Goal: Navigation & Orientation: Find specific page/section

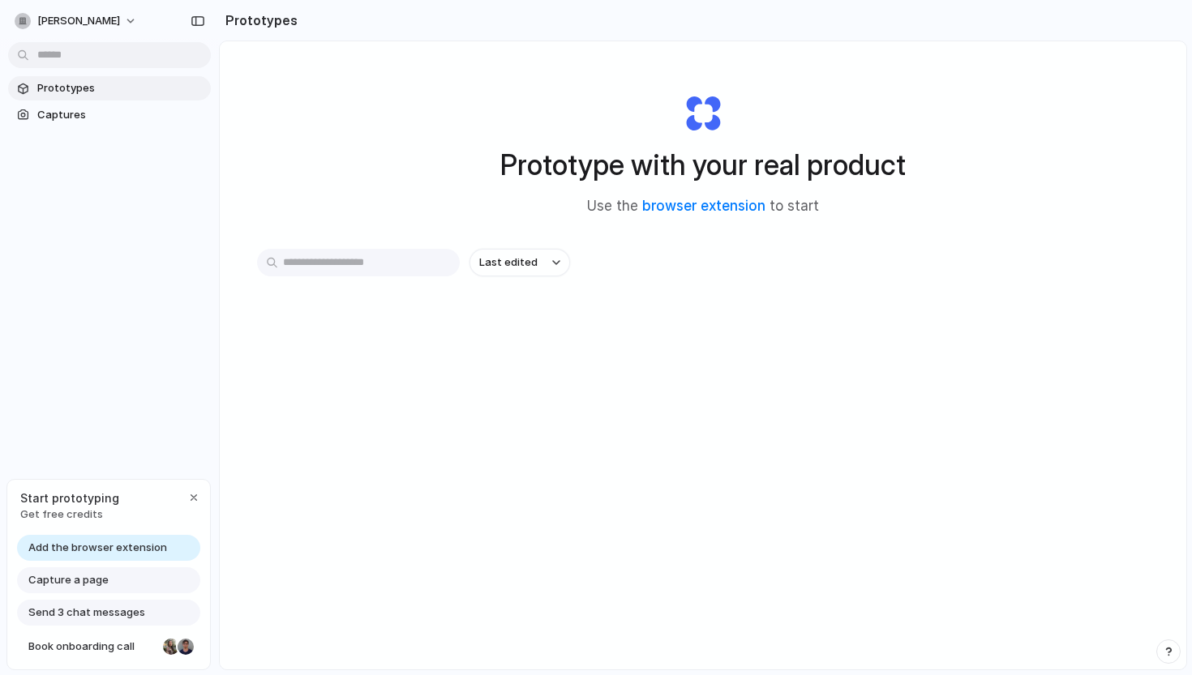
click at [129, 84] on span "Prototypes" at bounding box center [120, 88] width 167 height 16
click at [189, 497] on div "button" at bounding box center [193, 497] width 13 height 13
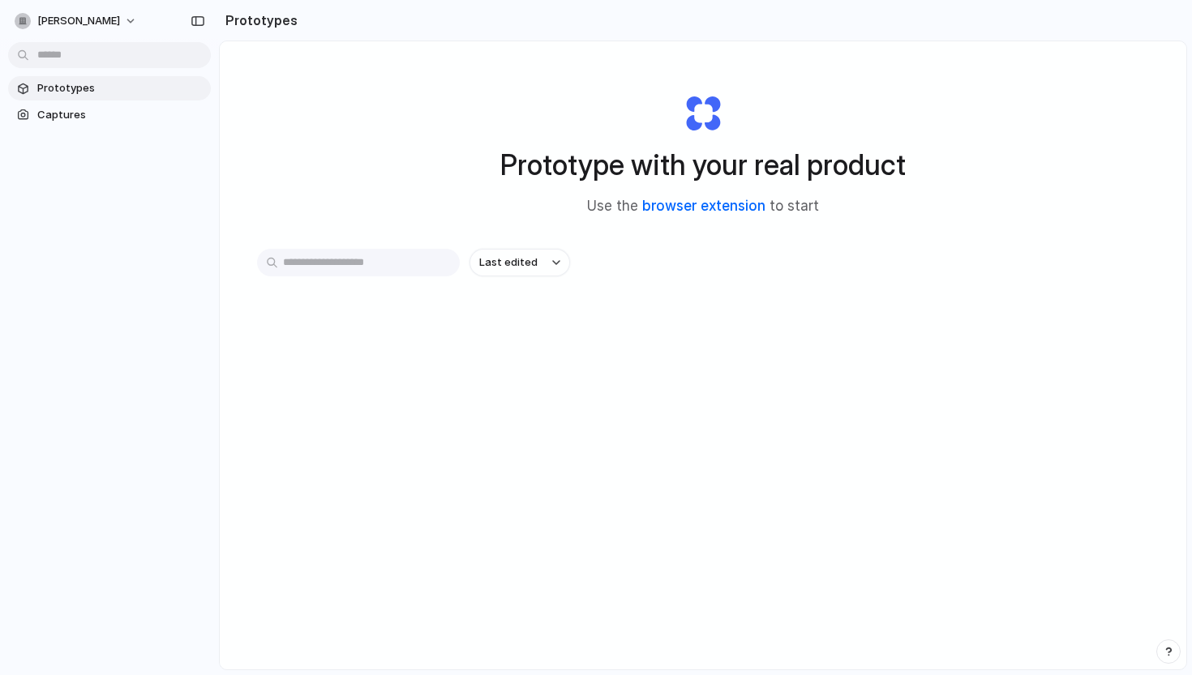
click at [671, 198] on link "browser extension" at bounding box center [703, 206] width 123 height 16
